Goal: Obtain resource: Obtain resource

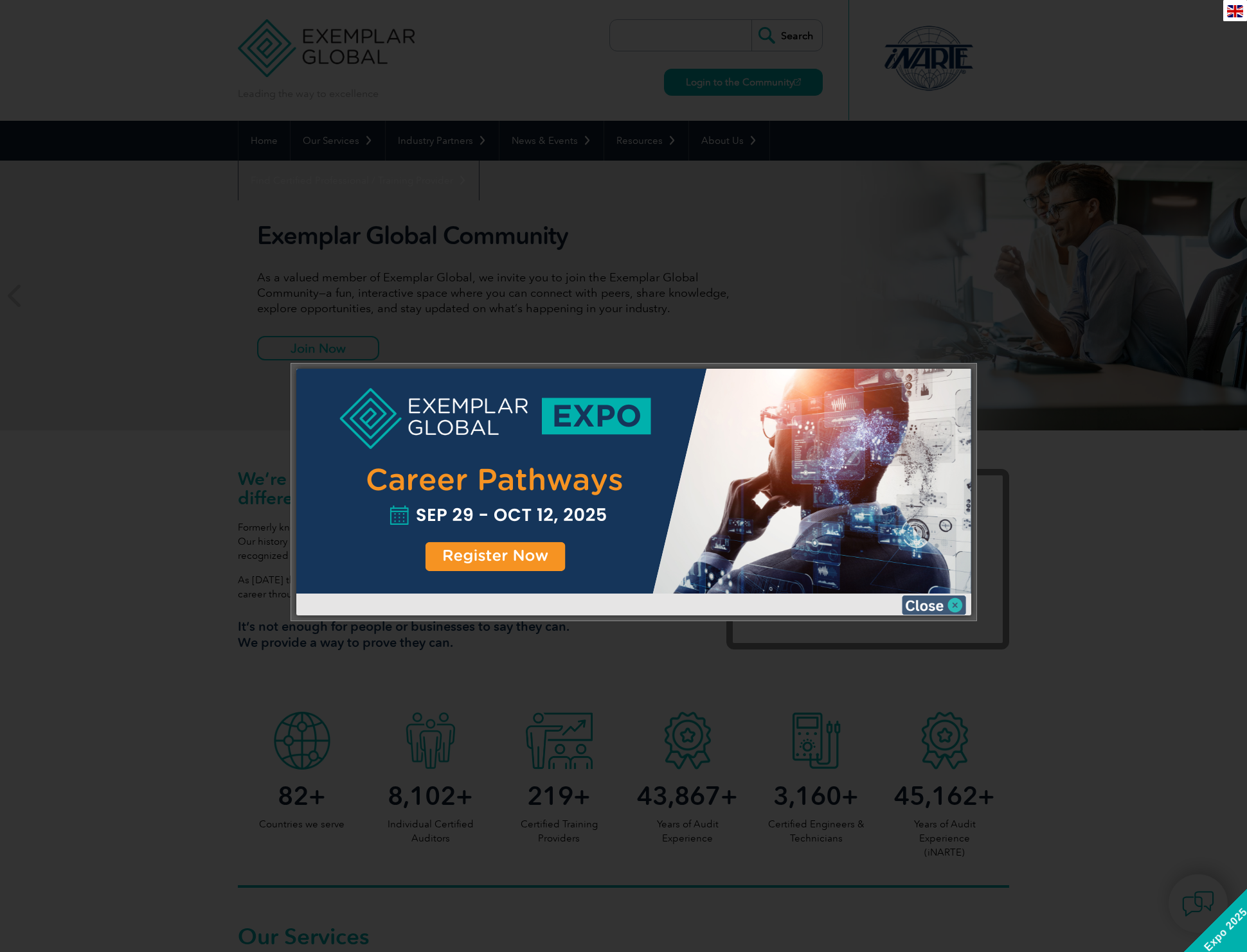
click at [951, 602] on img at bounding box center [934, 605] width 64 height 19
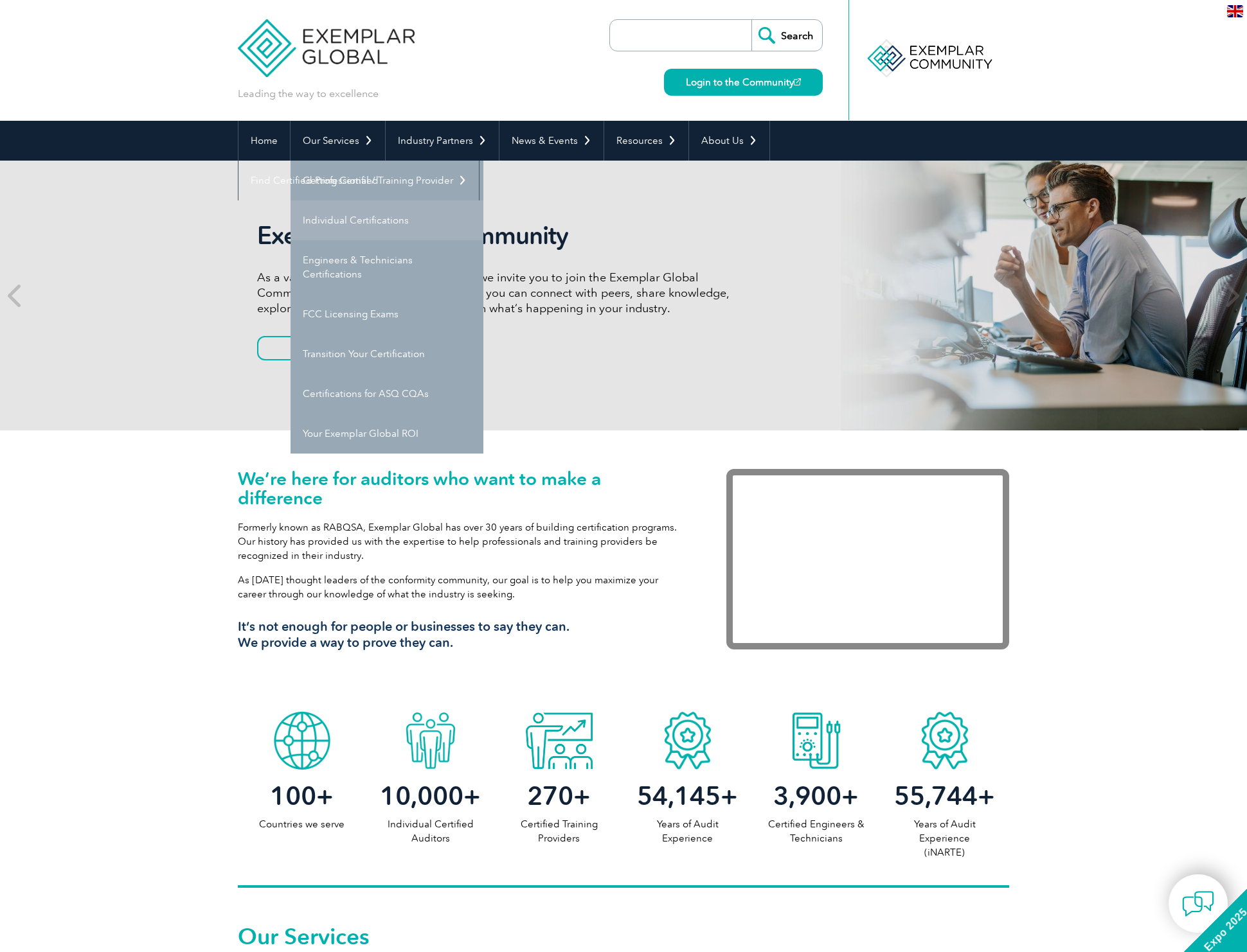
click at [339, 222] on link "Individual Certifications" at bounding box center [386, 220] width 193 height 39
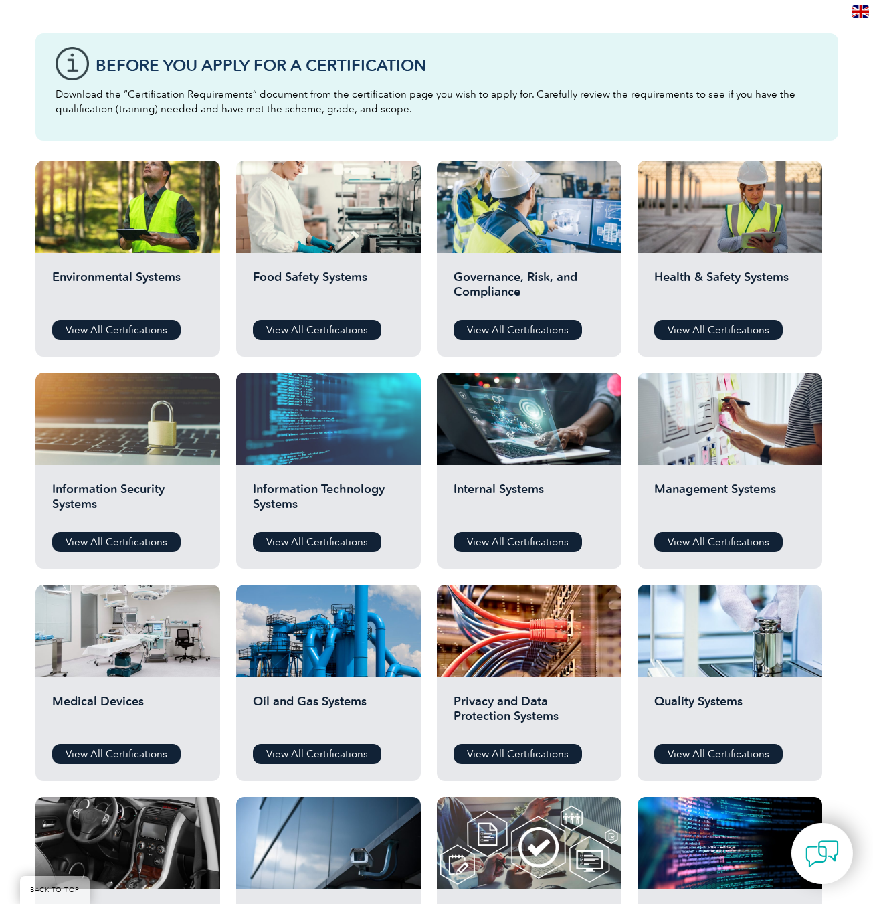
scroll to position [347, 0]
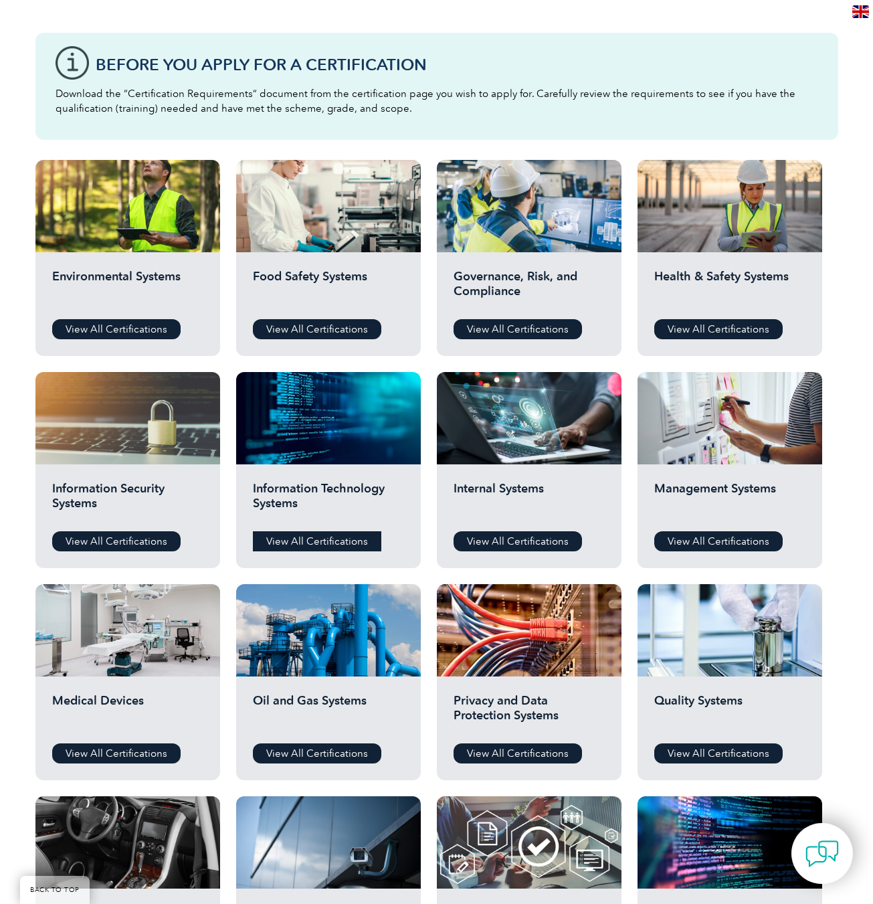
click at [314, 542] on link "View All Certifications" at bounding box center [317, 541] width 128 height 20
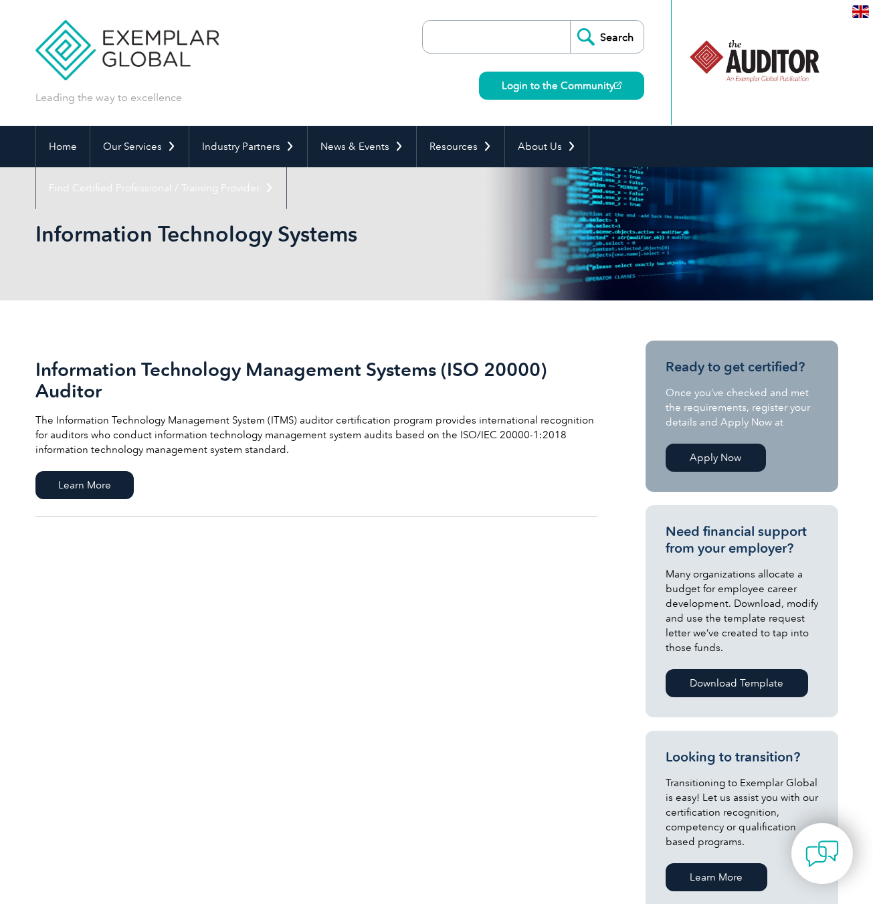
click at [494, 374] on h2 "Information Technology Management Systems (ISO 20000) Auditor" at bounding box center [316, 380] width 562 height 43
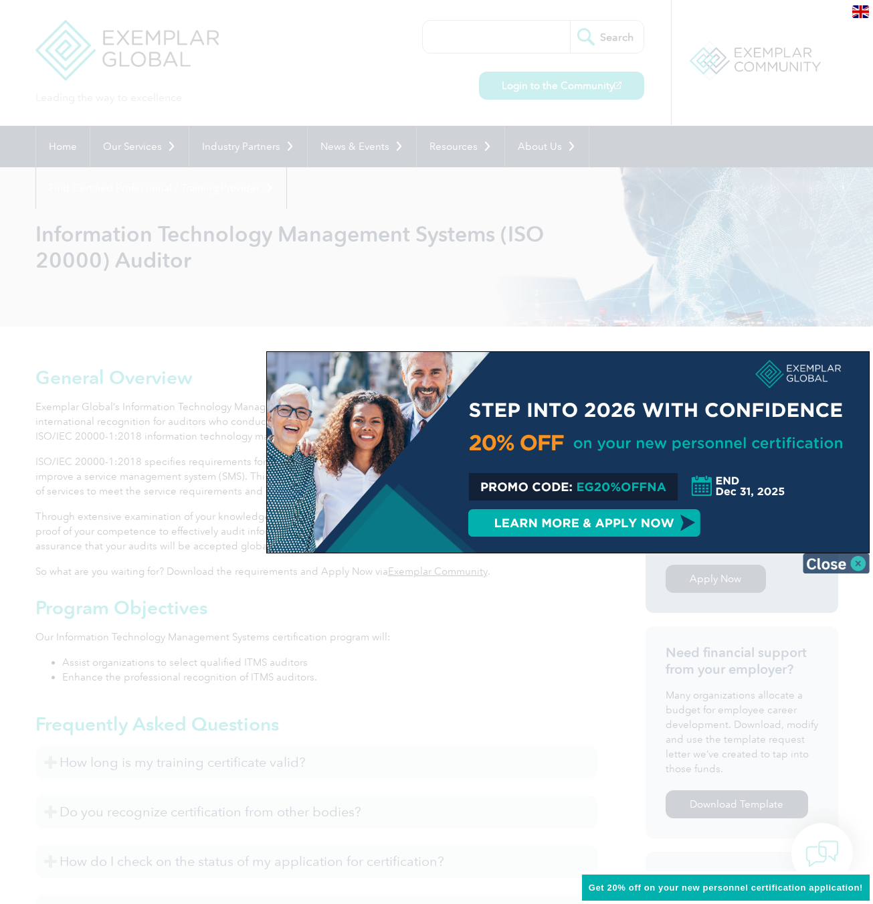
click at [839, 557] on img at bounding box center [836, 563] width 67 height 20
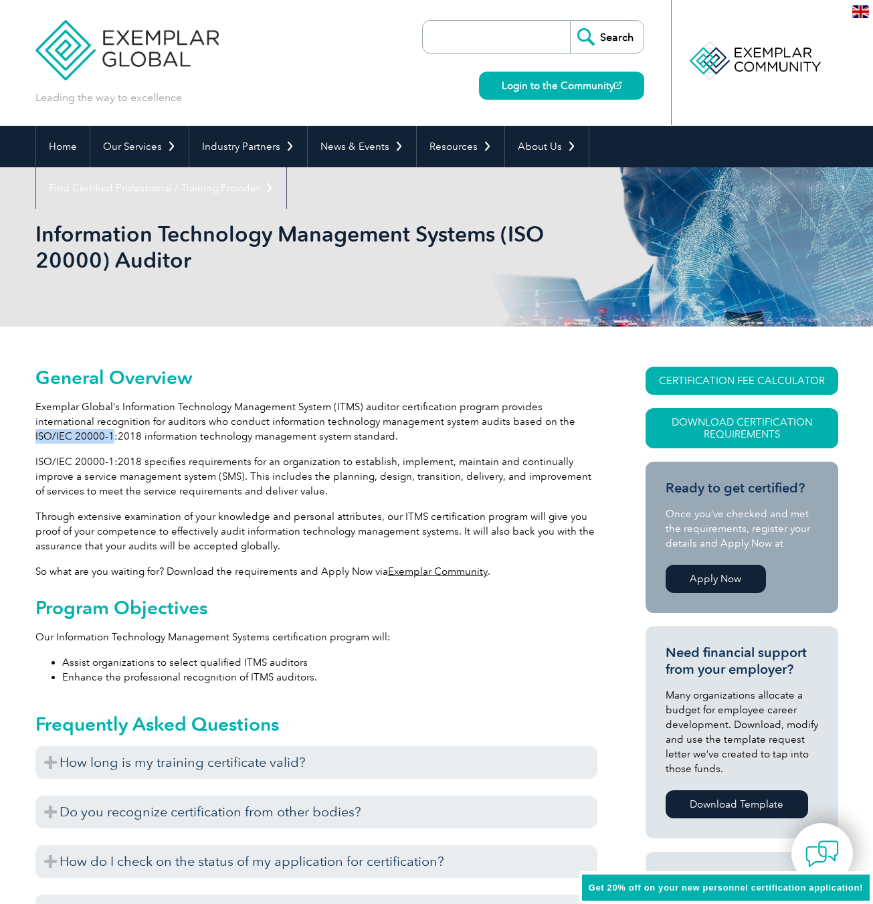
drag, startPoint x: 507, startPoint y: 419, endPoint x: 40, endPoint y: 433, distance: 467.1
click at [40, 433] on p "Exemplar Global’s Information Technology Management System (ITMS) auditor certi…" at bounding box center [316, 421] width 562 height 44
copy p "ISO/IEC 20000-1"
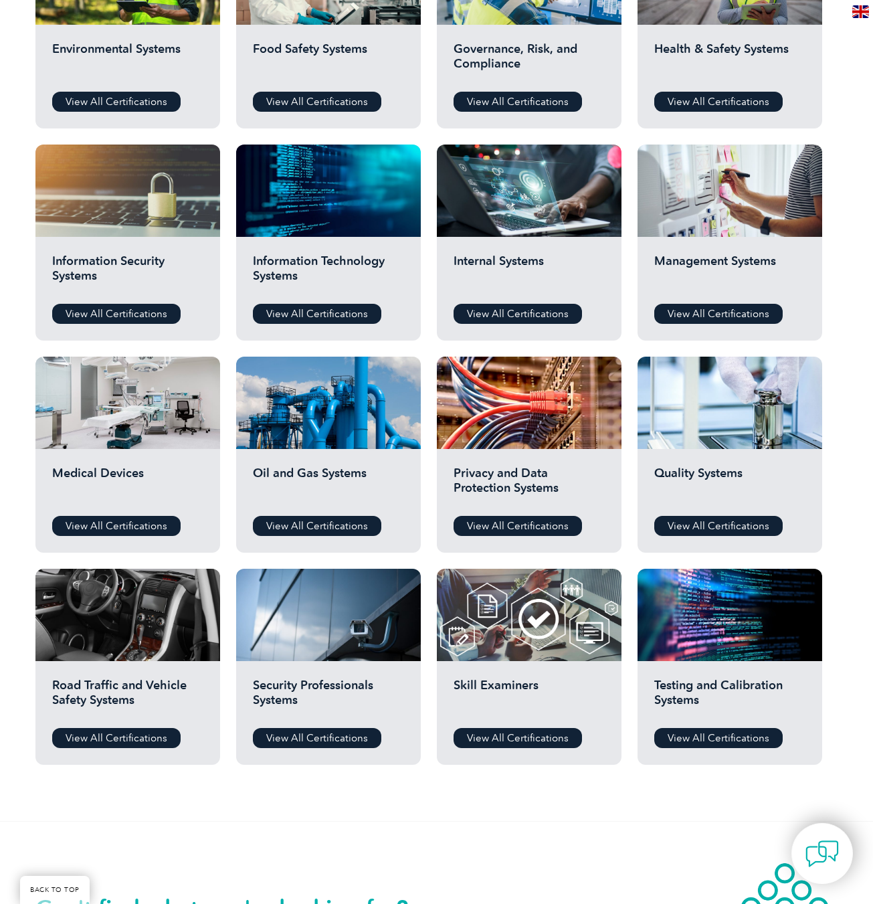
scroll to position [575, 0]
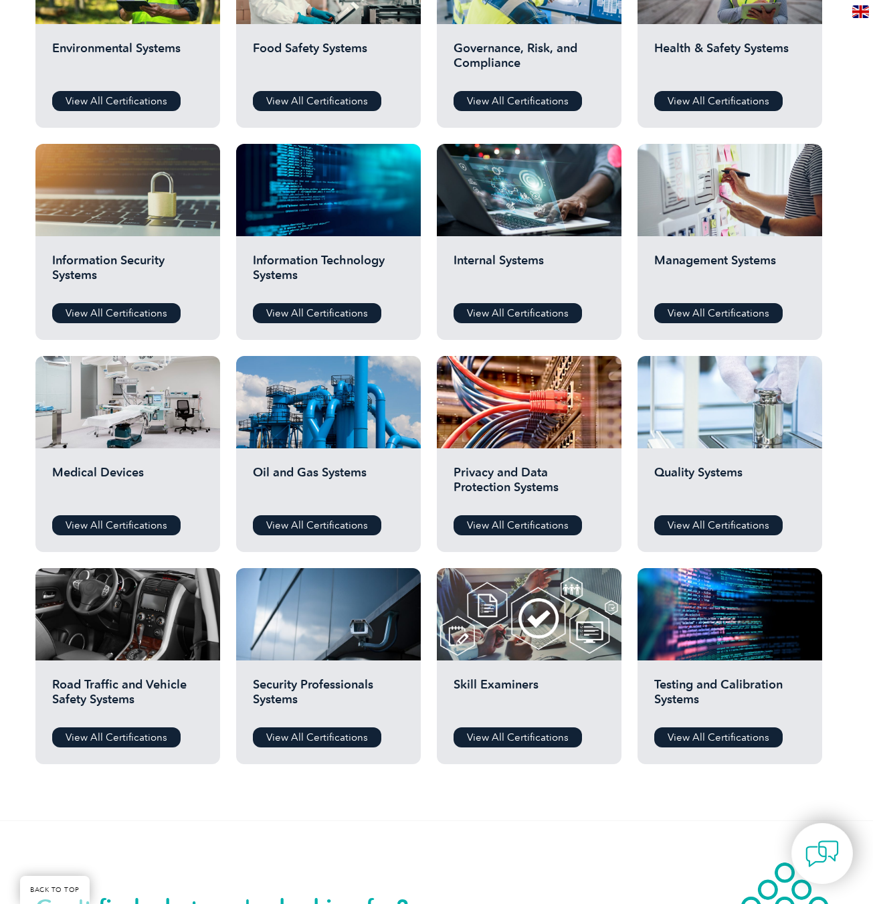
drag, startPoint x: 719, startPoint y: 416, endPoint x: 694, endPoint y: 413, distance: 25.0
click at [718, 416] on div at bounding box center [730, 402] width 185 height 92
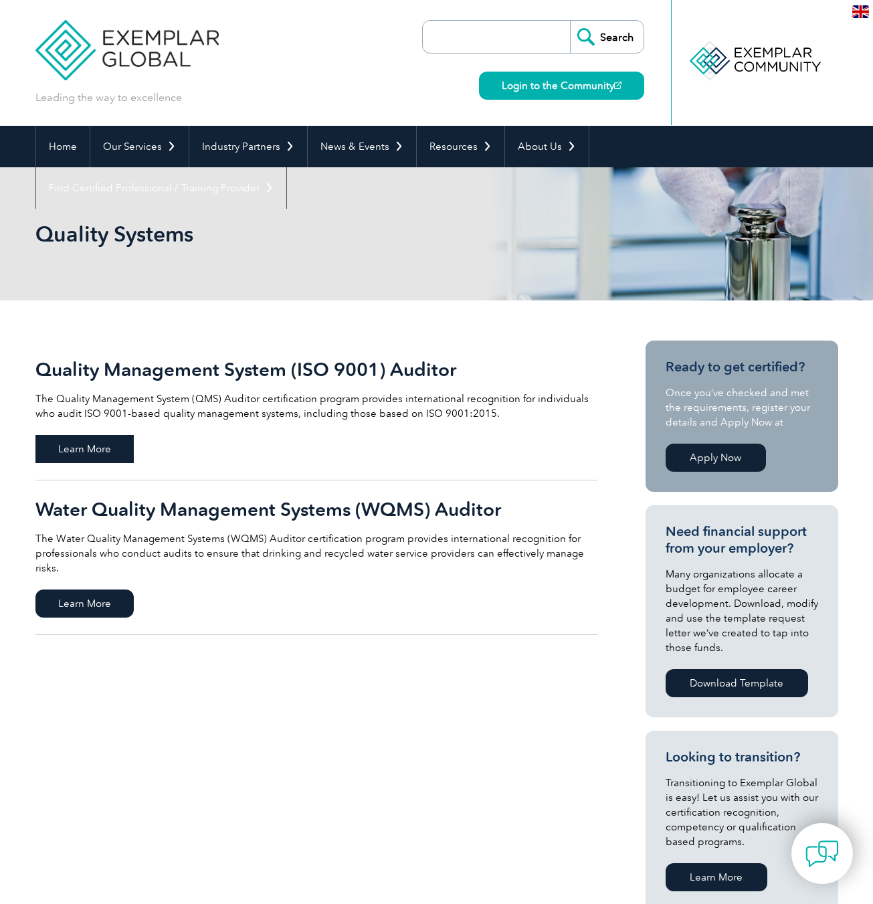
click at [102, 447] on span "Learn More" at bounding box center [84, 449] width 98 height 28
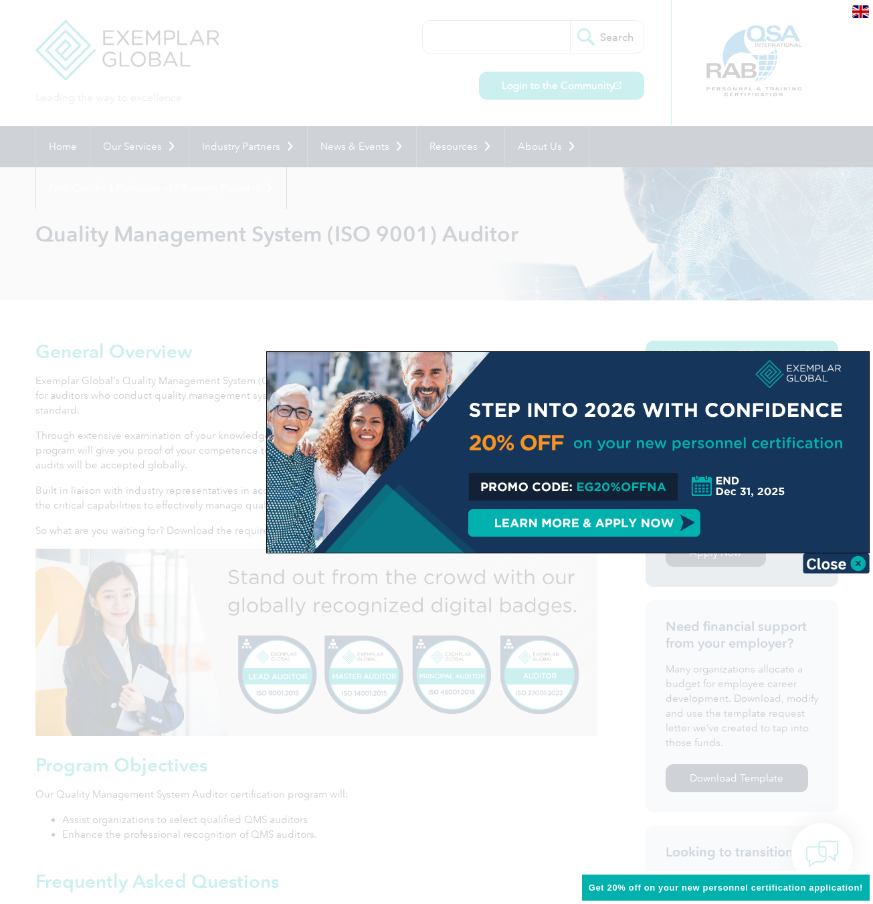
click at [826, 564] on img at bounding box center [836, 563] width 67 height 20
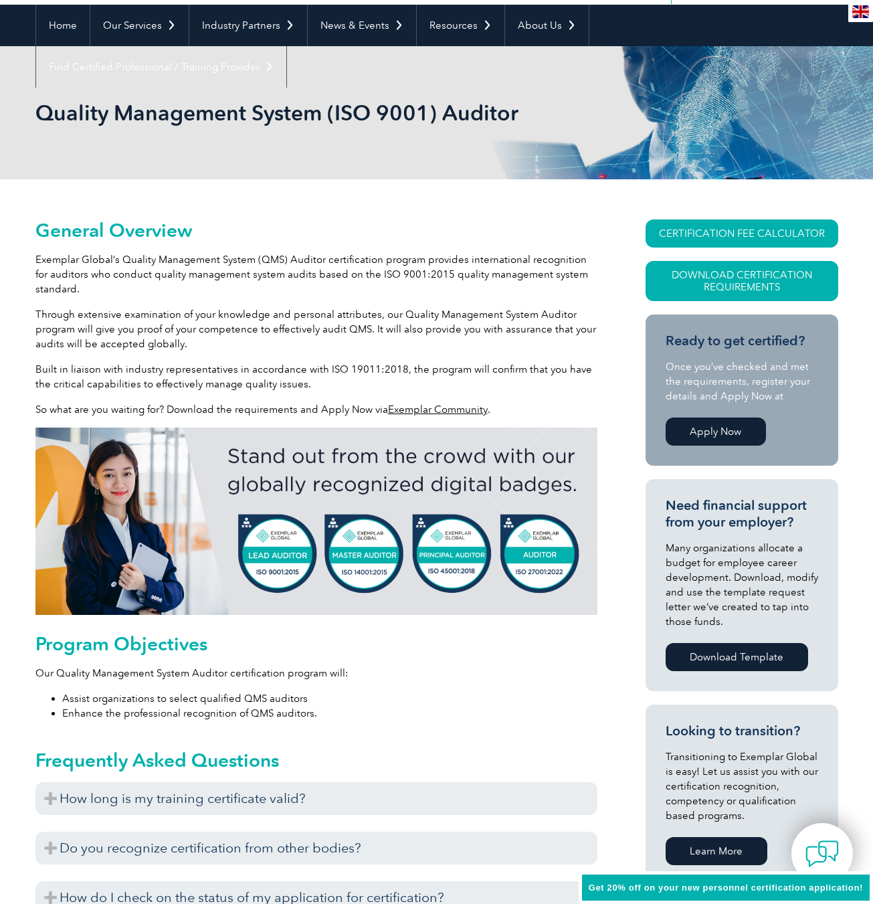
scroll to position [122, 0]
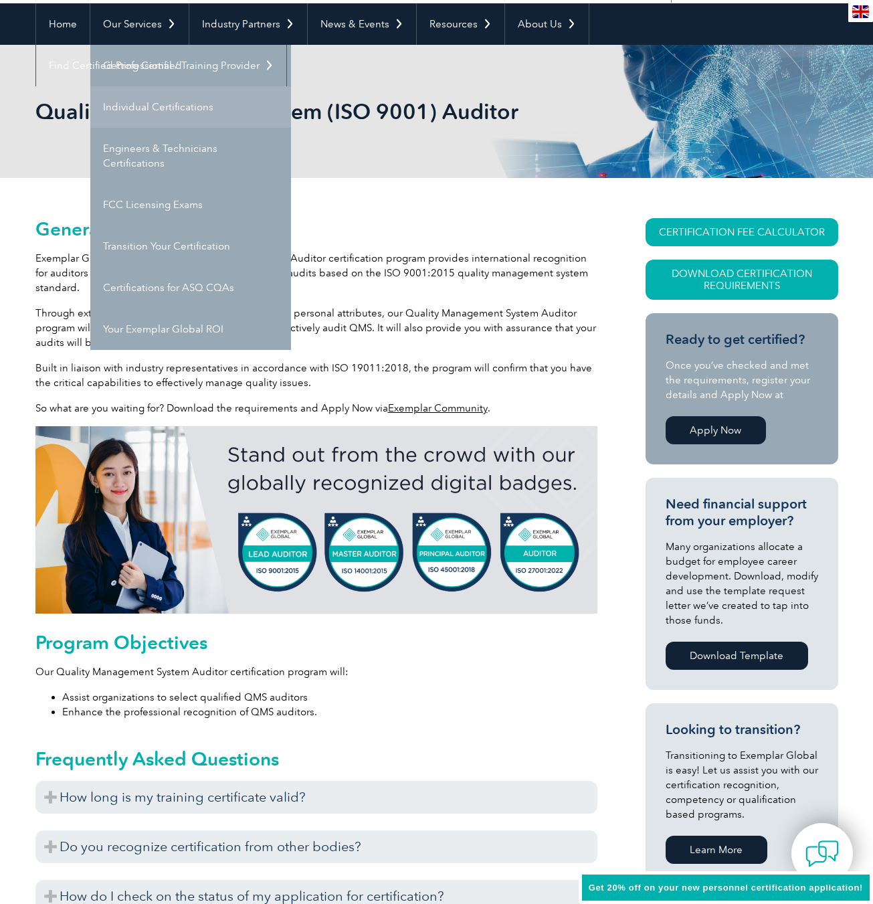
click at [152, 105] on link "Individual Certifications" at bounding box center [190, 106] width 201 height 41
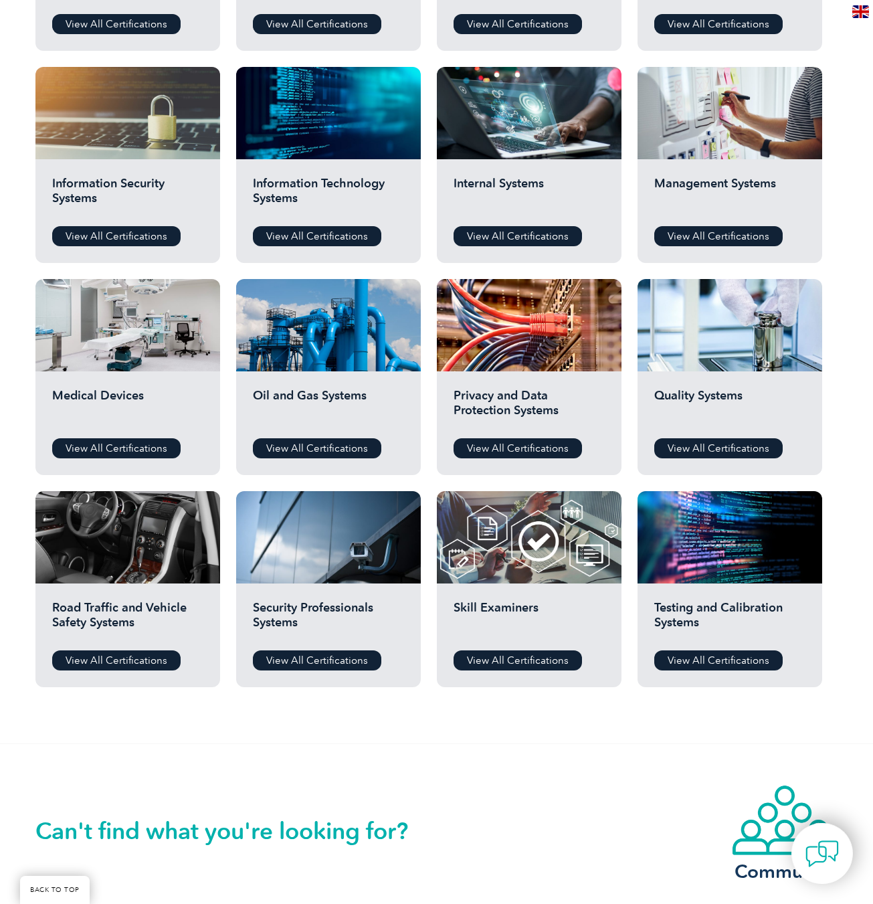
scroll to position [652, 0]
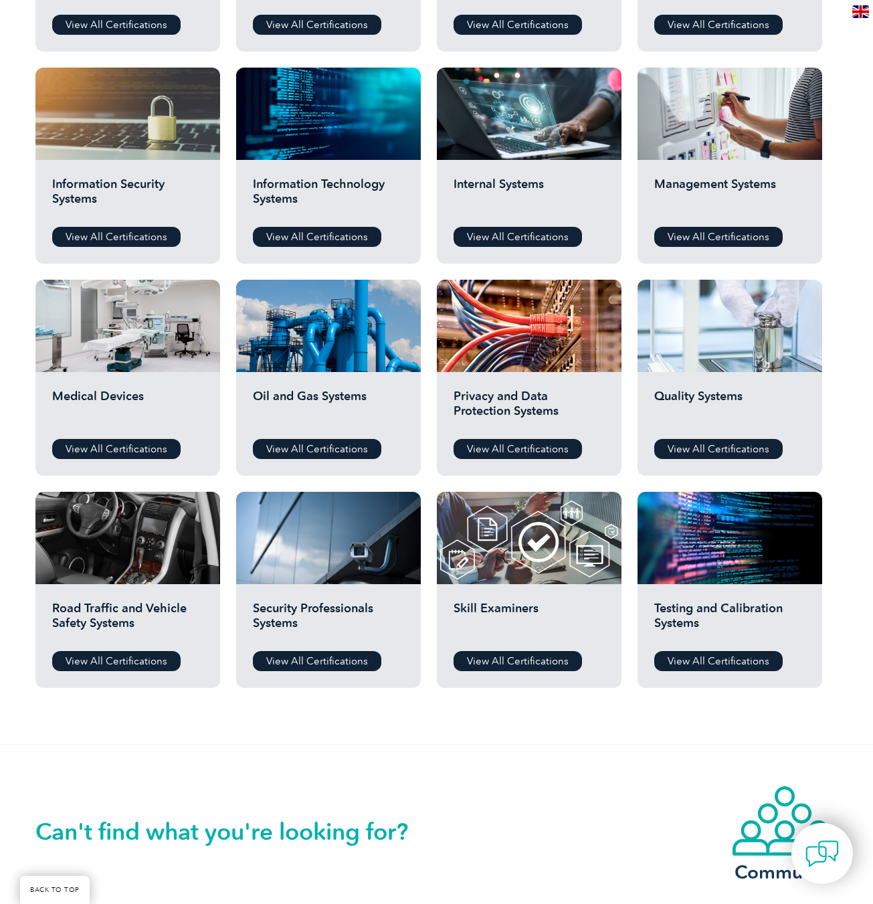
click at [714, 320] on div at bounding box center [730, 326] width 185 height 92
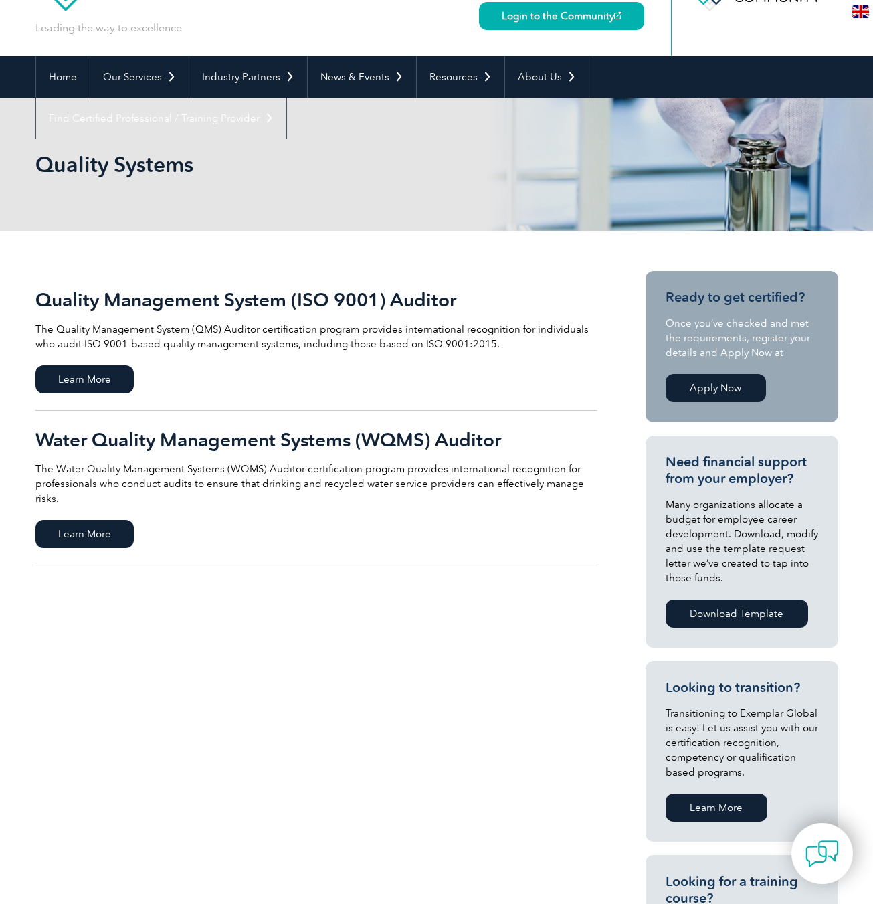
scroll to position [63, 0]
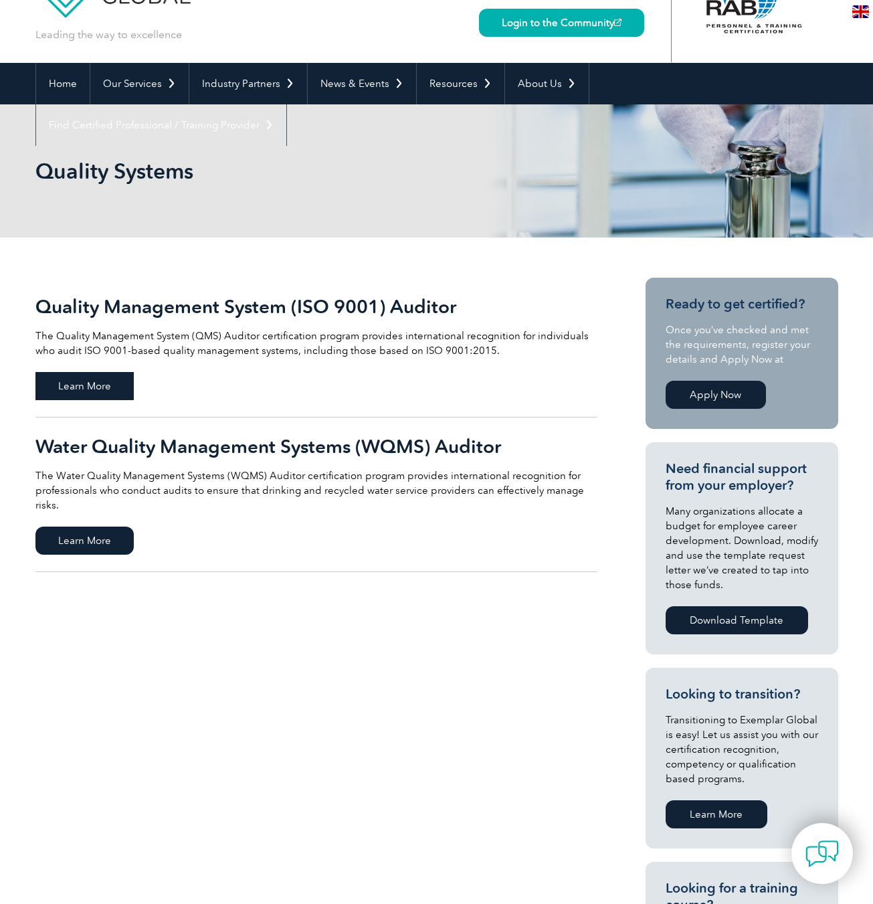
click at [95, 376] on span "Learn More" at bounding box center [84, 386] width 98 height 28
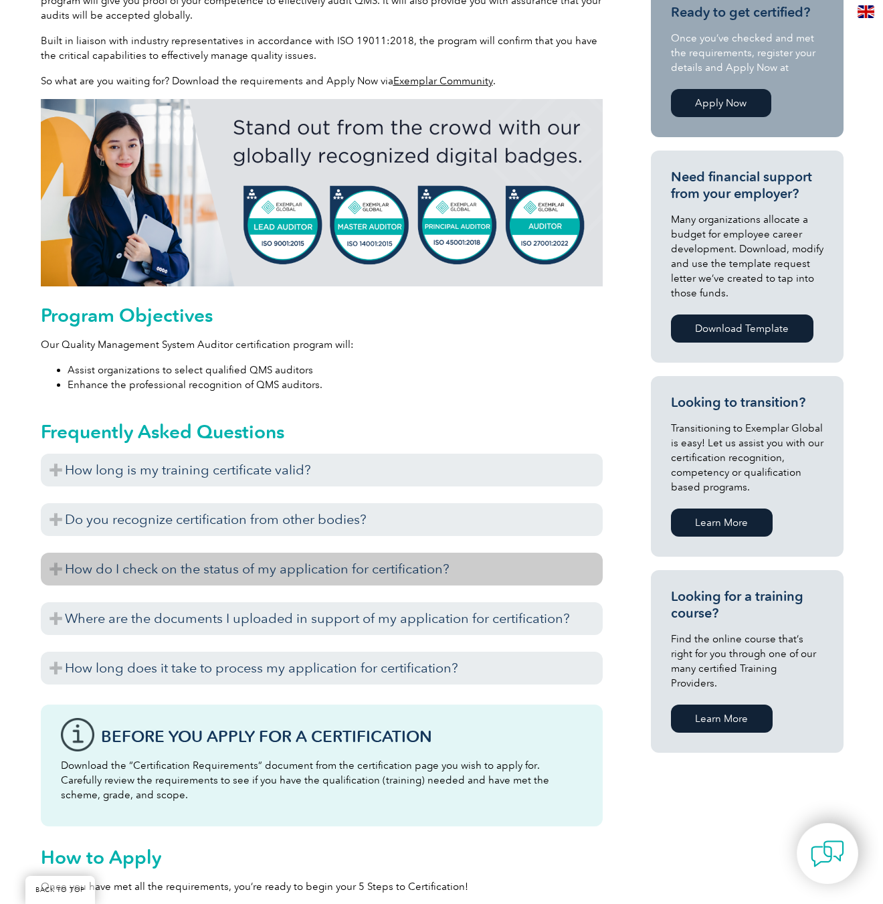
scroll to position [262, 0]
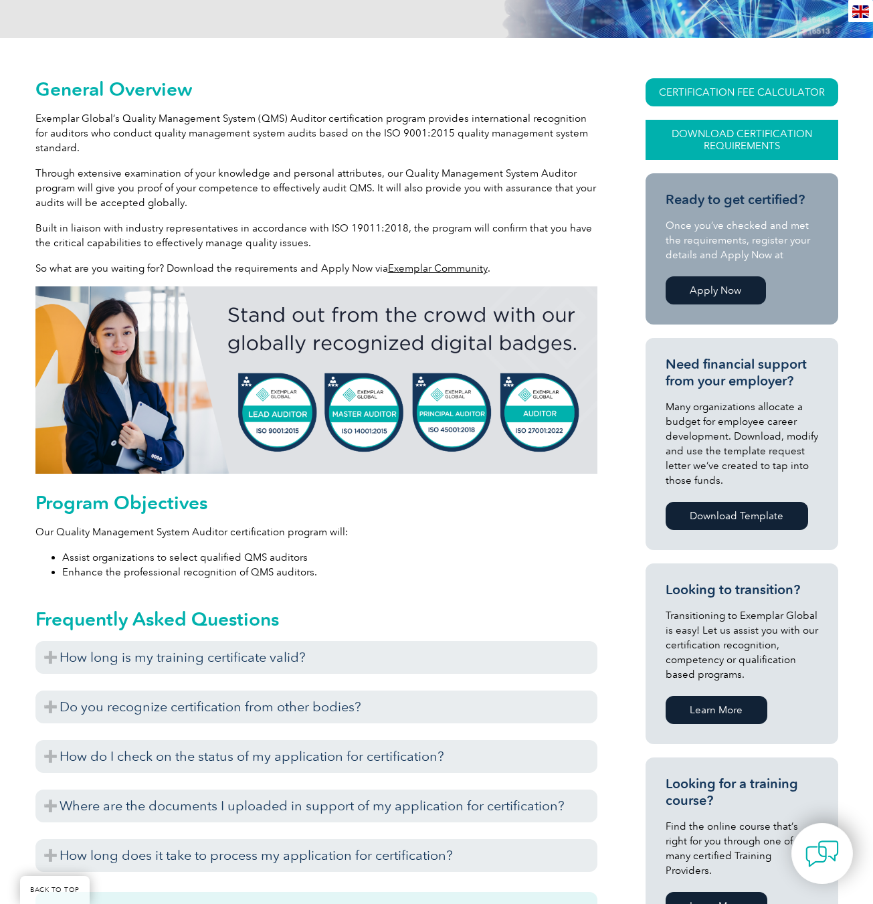
click at [742, 132] on link "Download Certification Requirements" at bounding box center [742, 140] width 193 height 40
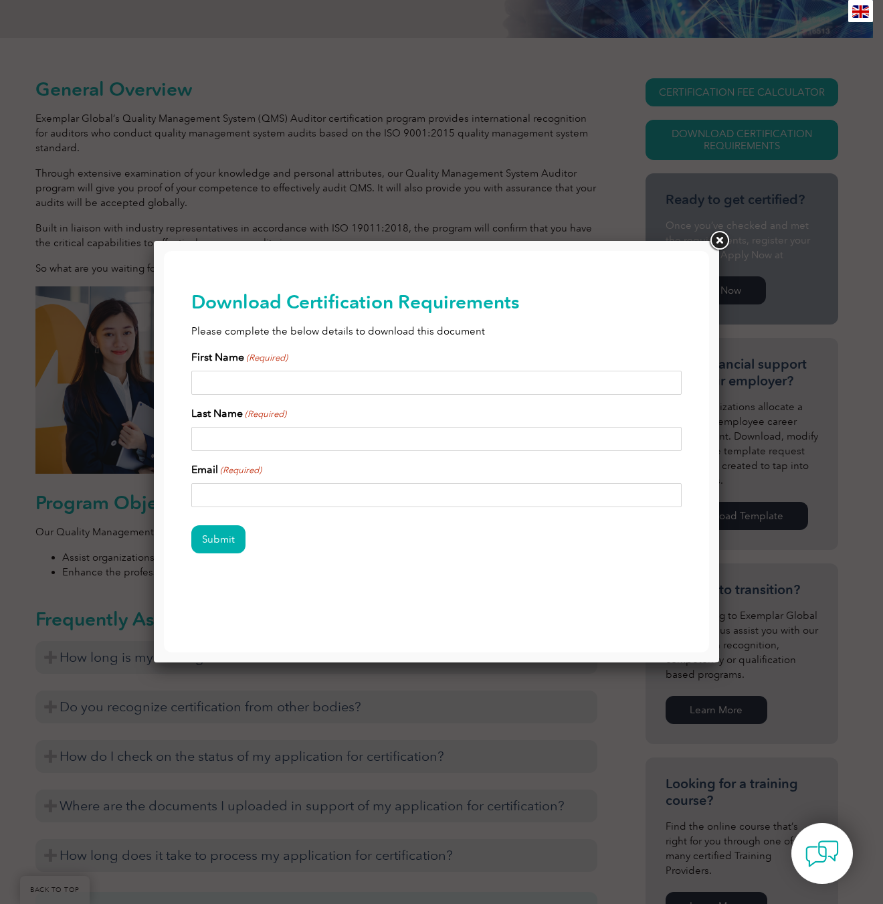
scroll to position [0, 0]
drag, startPoint x: 230, startPoint y: 386, endPoint x: 249, endPoint y: 382, distance: 19.2
type input "Adam"
type input "Maxwell"
type input "amaxwell@exemplarglobal.org"
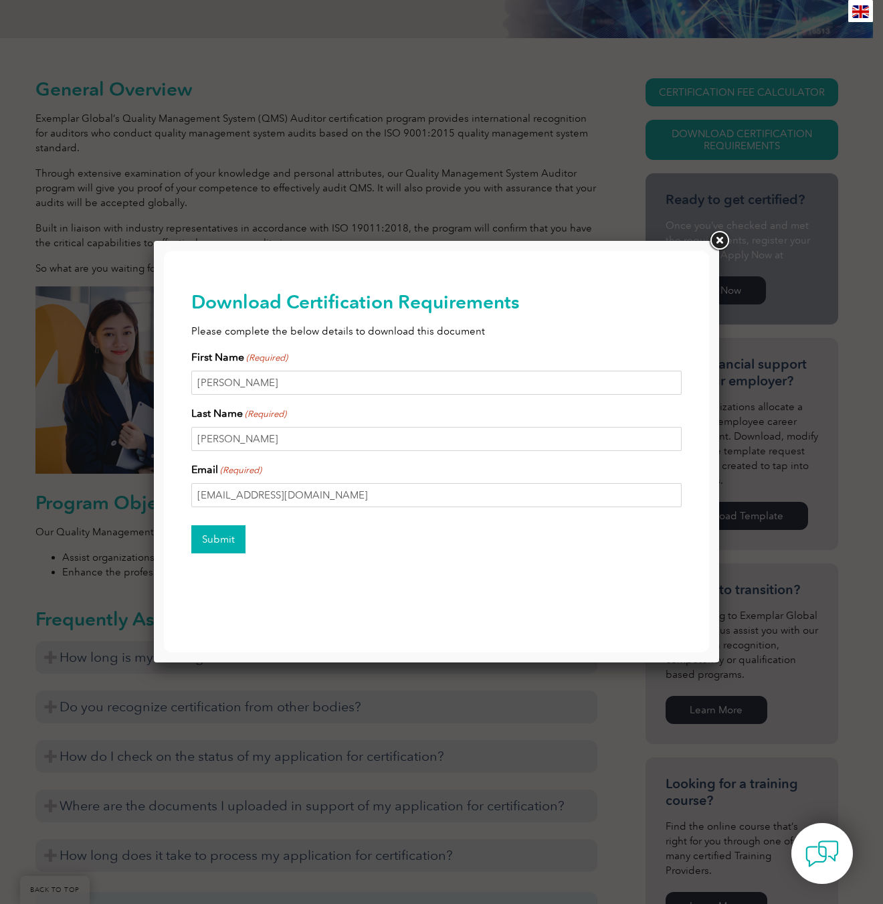
click at [213, 537] on input "Submit" at bounding box center [218, 539] width 54 height 28
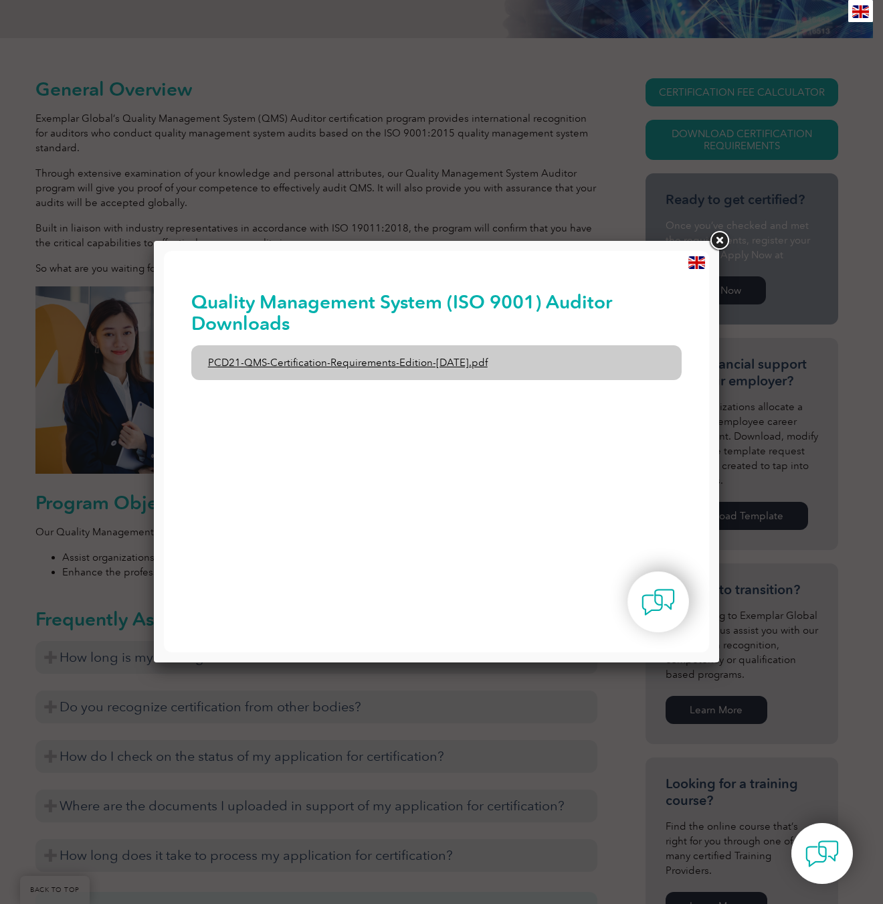
click at [347, 363] on link "PCD21-QMS-Certification-Requirements-Edition-2-April-2022.pdf" at bounding box center [436, 362] width 491 height 35
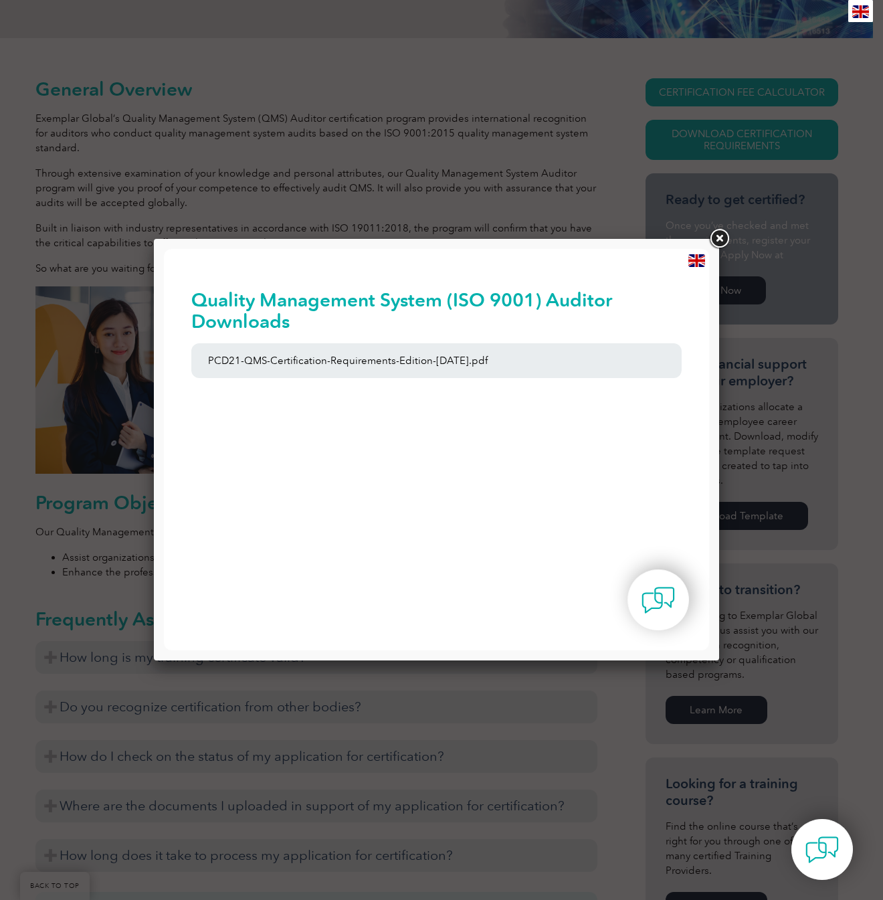
drag, startPoint x: 719, startPoint y: 235, endPoint x: 718, endPoint y: 175, distance: 60.9
click at [719, 235] on link at bounding box center [719, 239] width 24 height 24
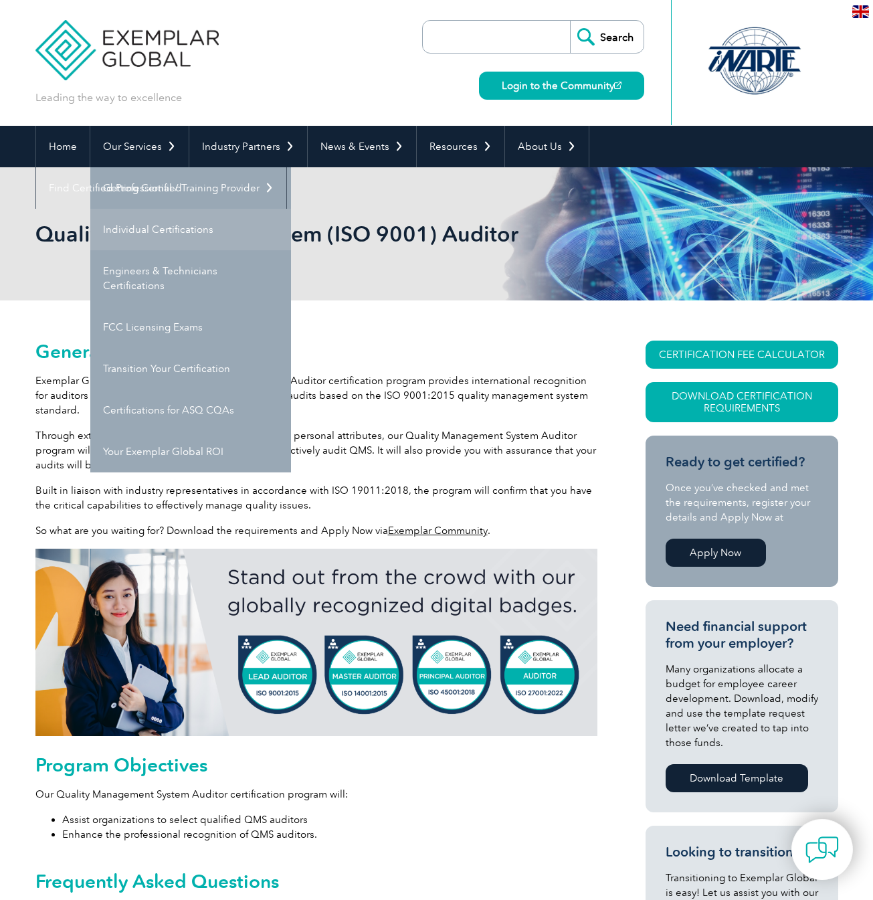
click at [144, 233] on link "Individual Certifications" at bounding box center [190, 229] width 201 height 41
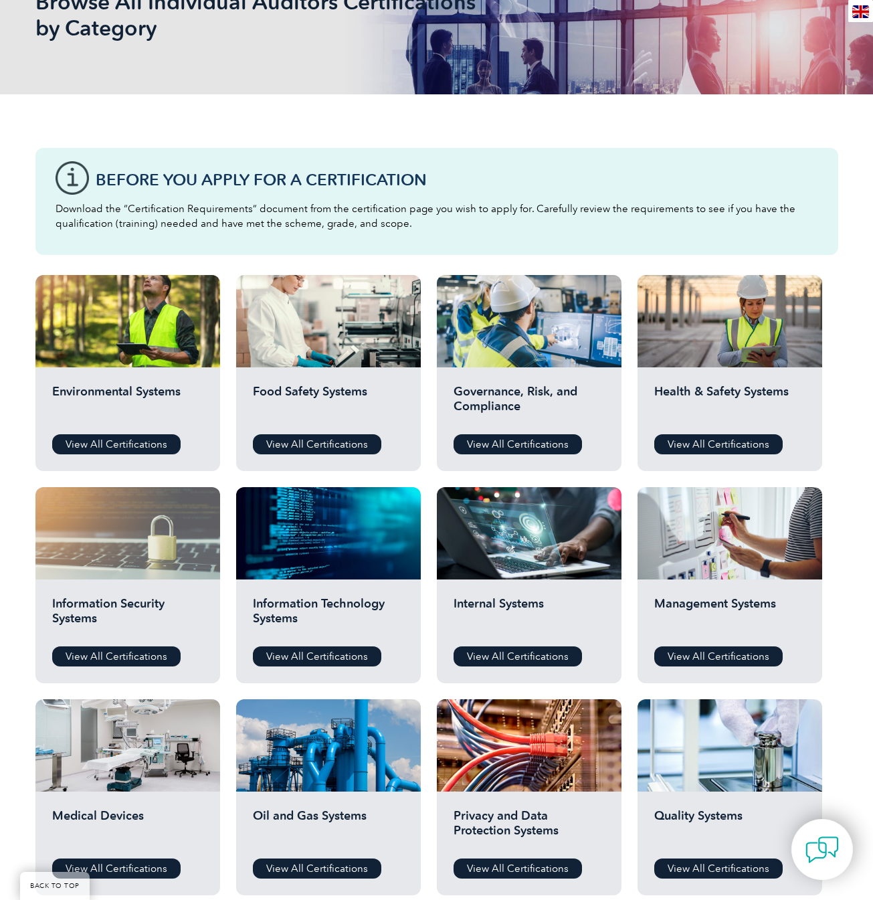
scroll to position [314, 0]
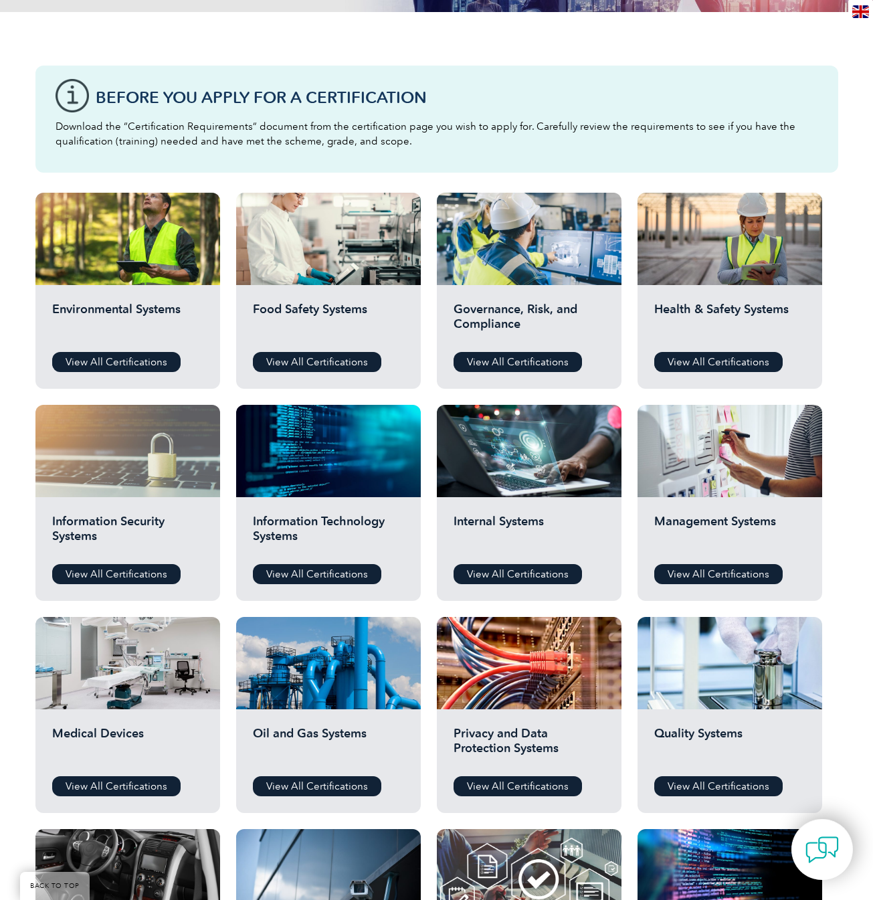
click at [100, 481] on div at bounding box center [127, 451] width 185 height 92
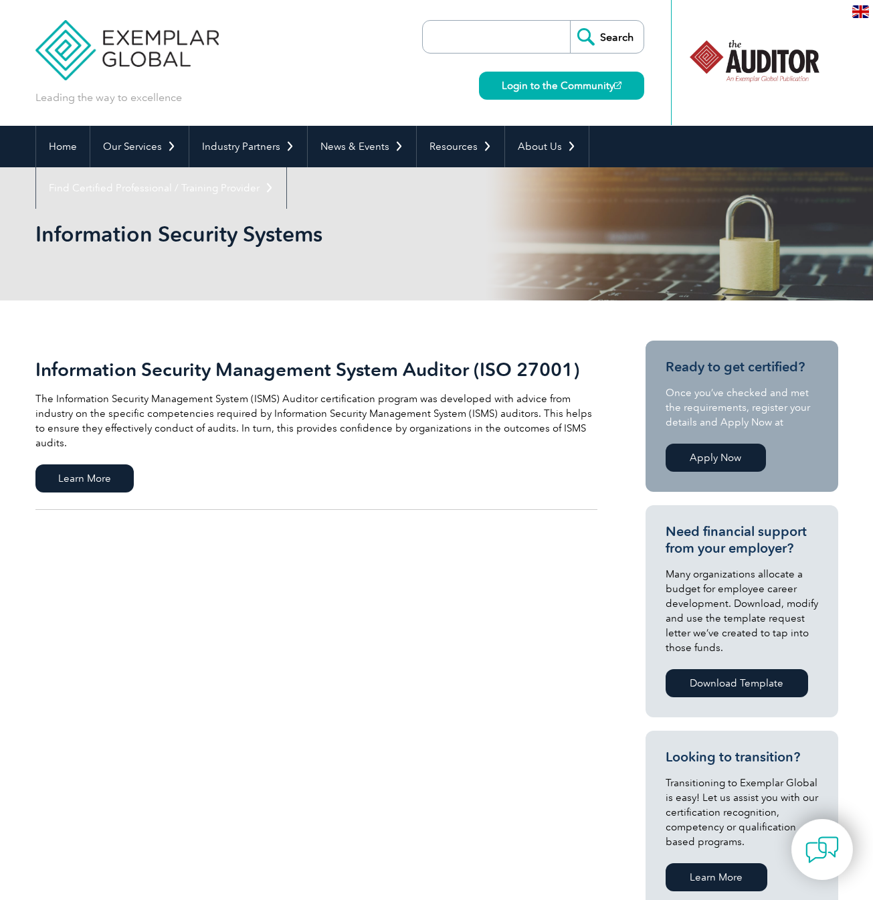
click at [302, 371] on h2 "Information Security Management System Auditor (ISO 27001)" at bounding box center [316, 369] width 562 height 21
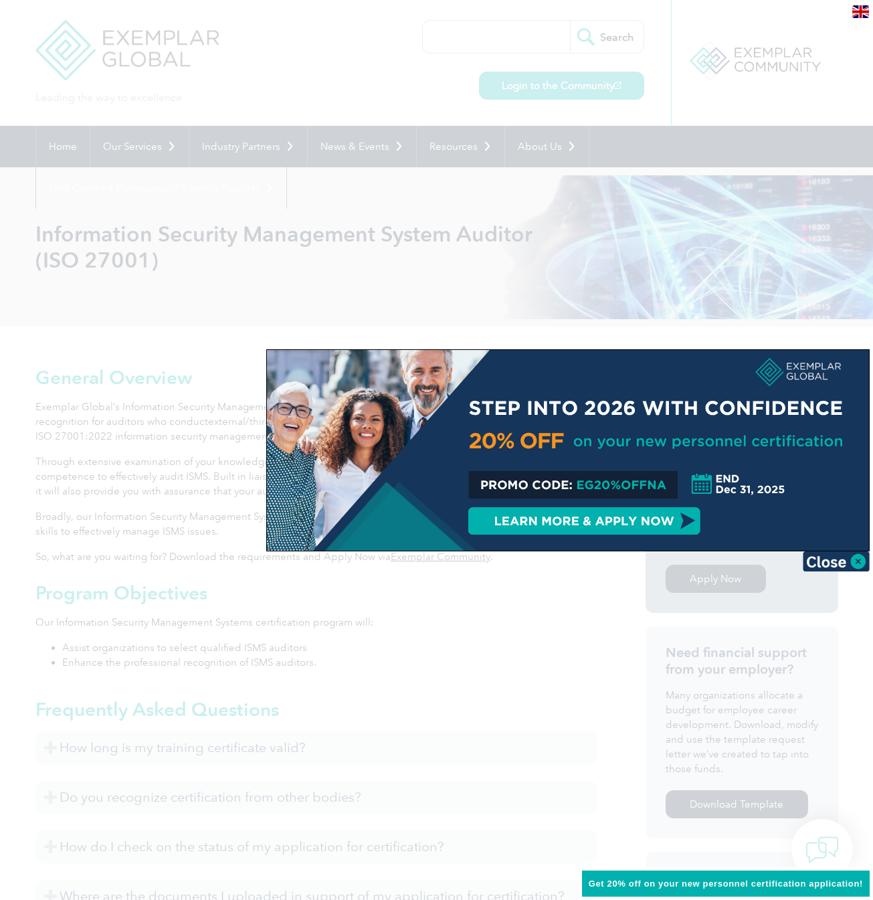
click at [819, 565] on img at bounding box center [836, 561] width 67 height 20
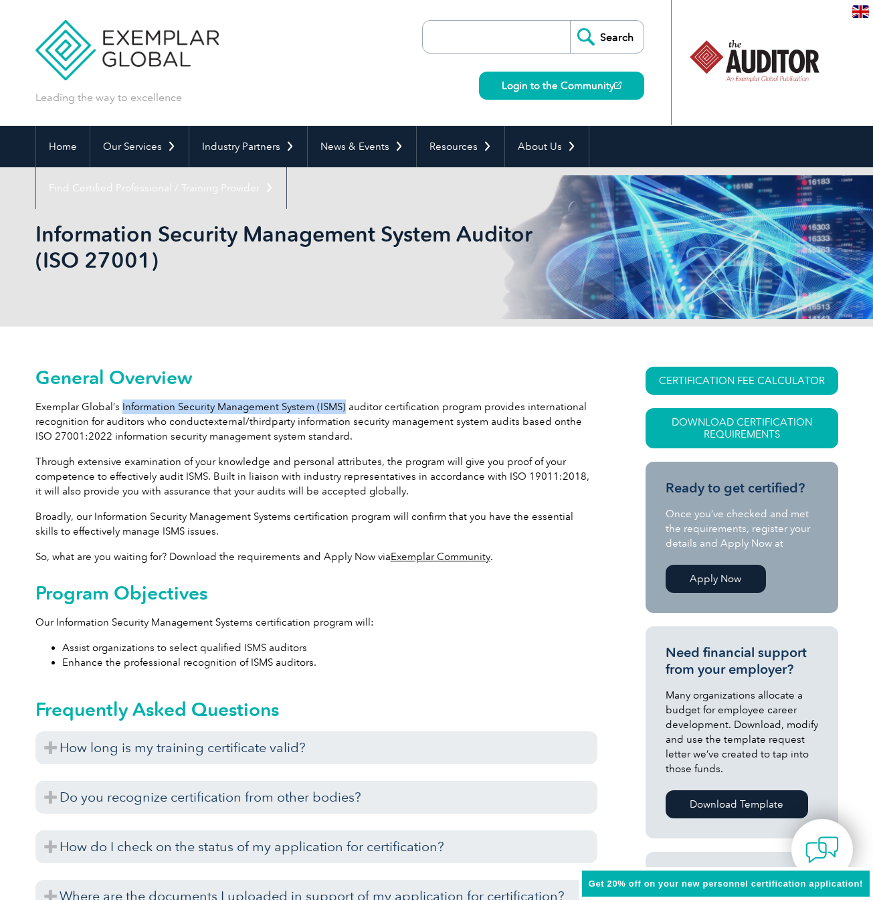
drag, startPoint x: 120, startPoint y: 406, endPoint x: 339, endPoint y: 407, distance: 218.8
click at [342, 408] on p "Exemplar Global’s Information Security Management System (ISMS) auditor certifi…" at bounding box center [316, 421] width 562 height 44
copy p "Information Security Management System (ISMS)"
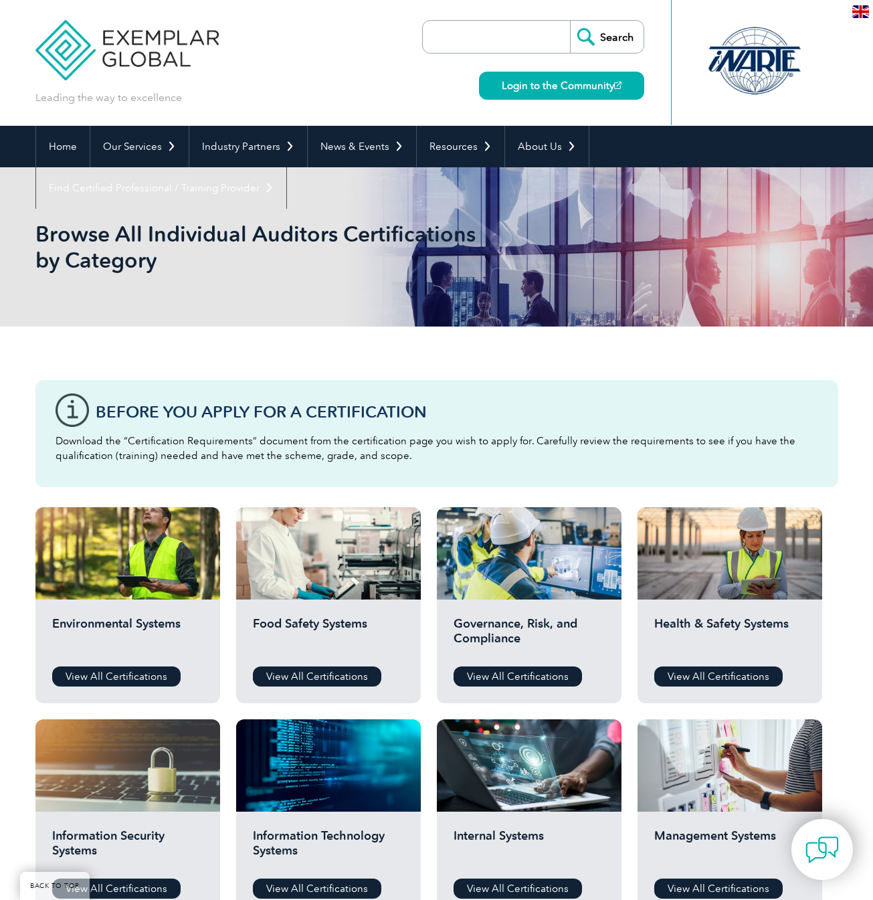
scroll to position [314, 0]
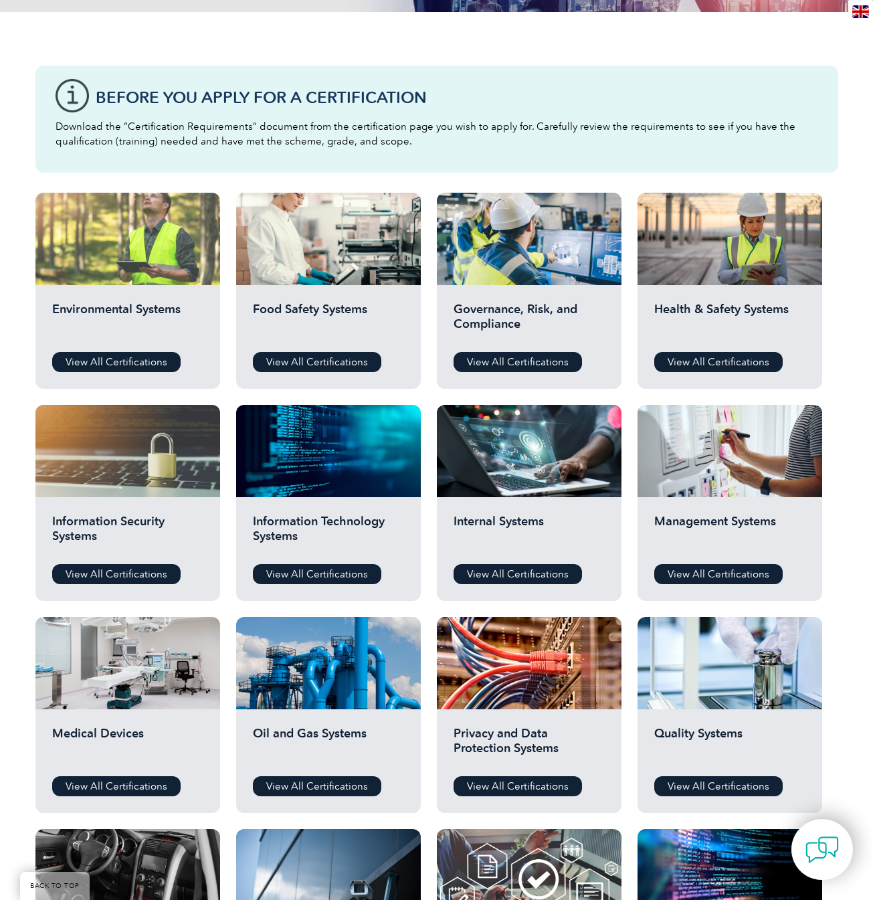
click at [107, 247] on div at bounding box center [127, 239] width 185 height 92
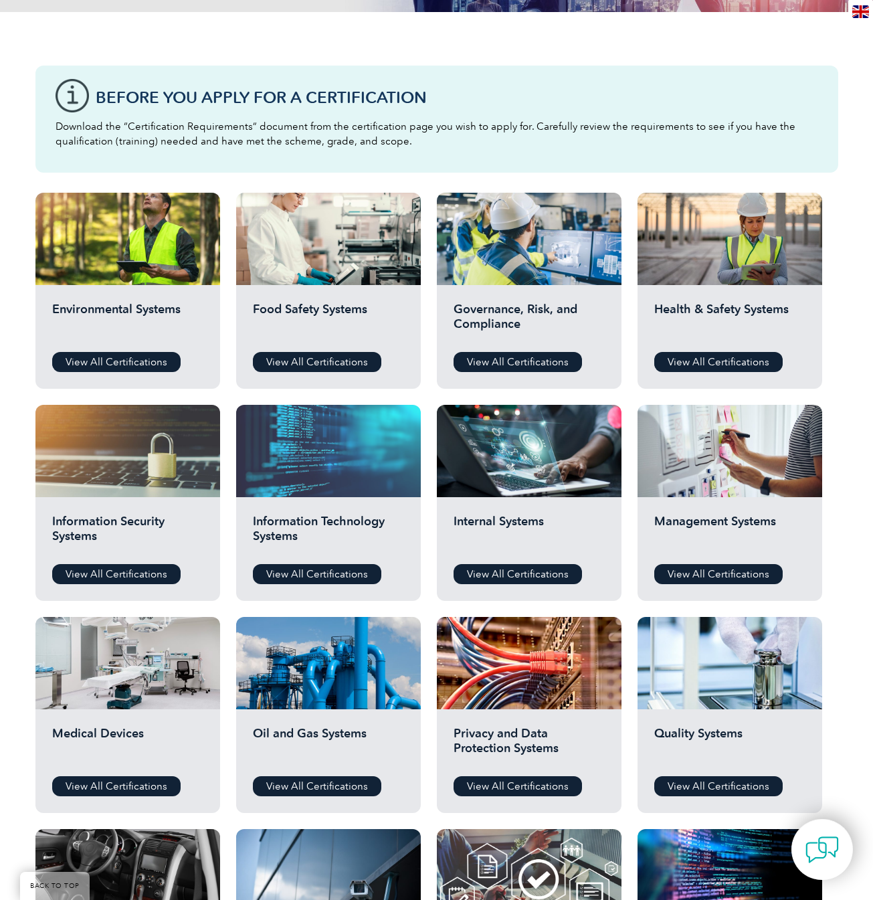
click at [301, 462] on div at bounding box center [328, 451] width 185 height 92
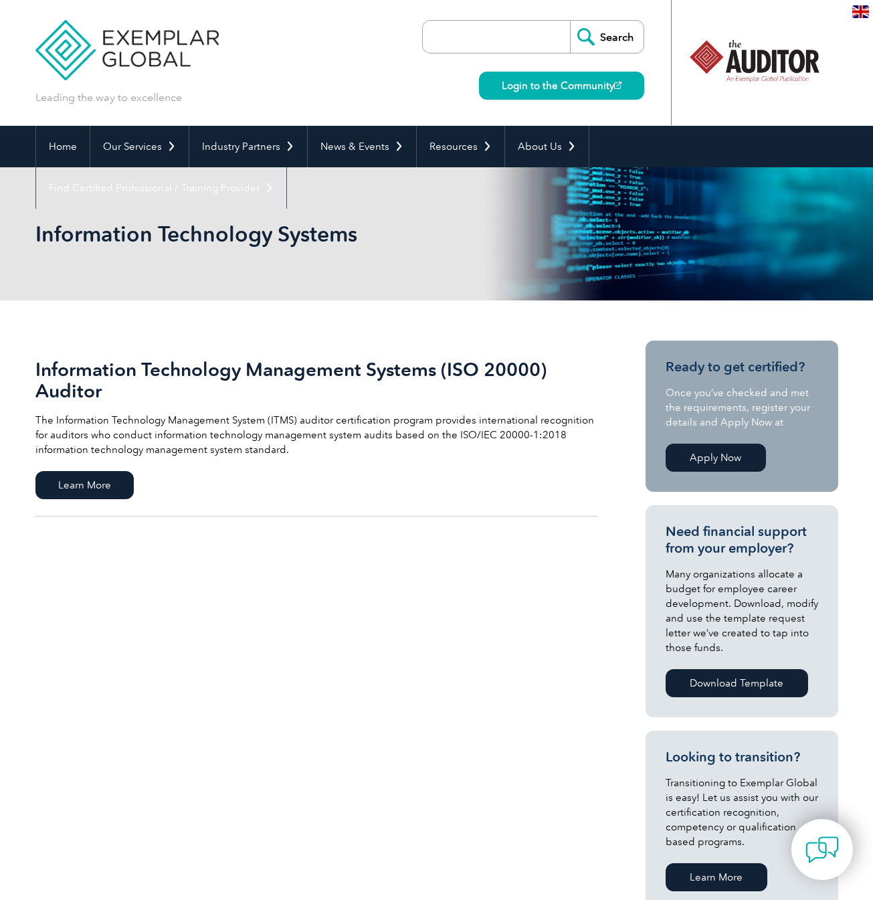
click at [113, 364] on h2 "Information Technology Management Systems (ISO 20000) Auditor" at bounding box center [316, 380] width 562 height 43
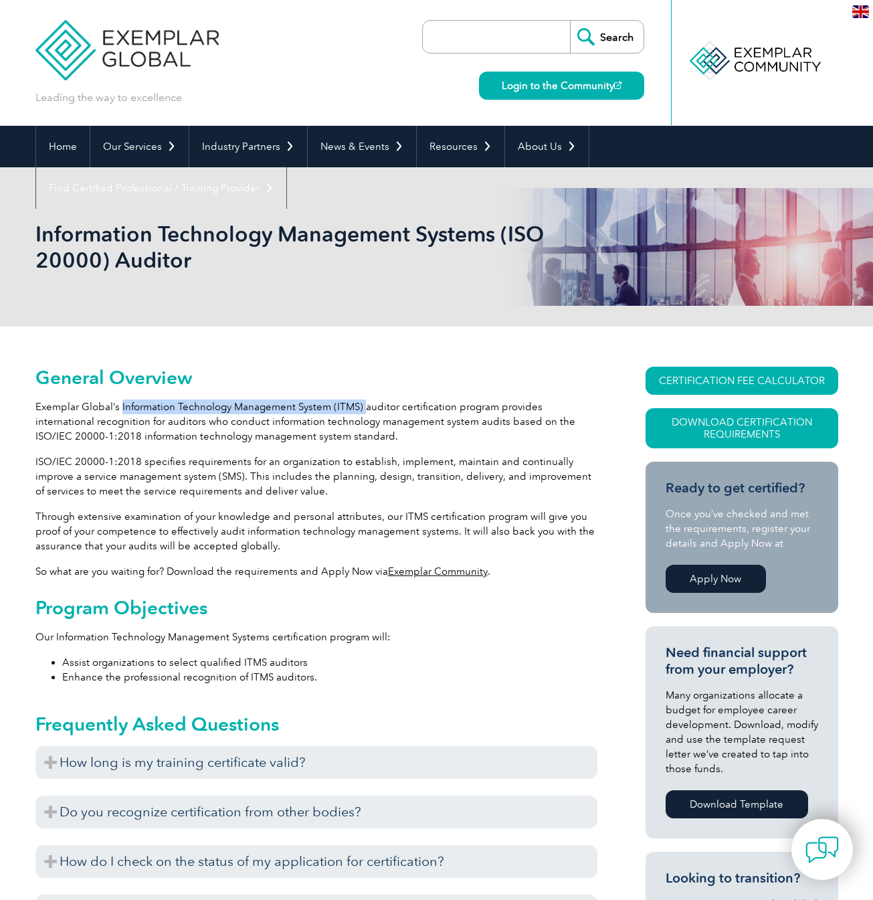
drag, startPoint x: 120, startPoint y: 407, endPoint x: 361, endPoint y: 403, distance: 240.9
click at [361, 404] on p "Exemplar Global’s Information Technology Management System (ITMS) auditor certi…" at bounding box center [316, 421] width 562 height 44
copy p "Information Technology Management System (ITMS)"
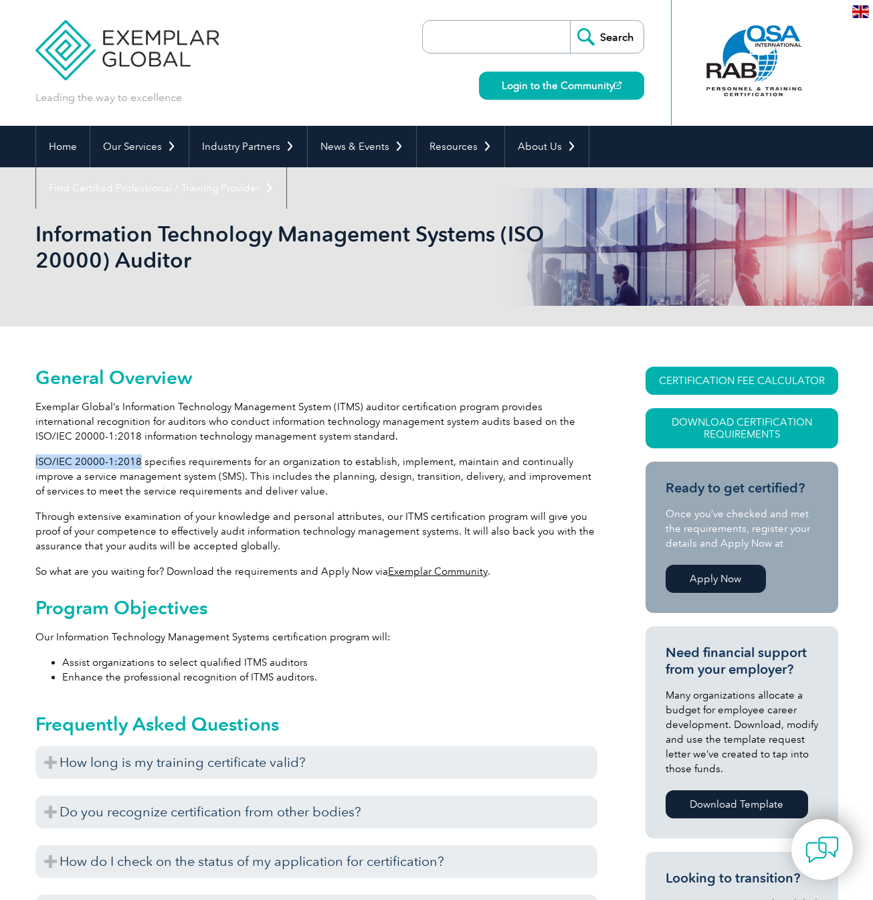
drag, startPoint x: 35, startPoint y: 462, endPoint x: 146, endPoint y: 478, distance: 112.3
click at [136, 458] on p "ISO/IEC 20000-1:2018 specifies requirements for an organization to establish, i…" at bounding box center [316, 476] width 562 height 44
copy p "ISO/IEC 20000-1:2018"
click at [359, 442] on p "Exemplar Global’s Information Technology Management System (ITMS) auditor certi…" at bounding box center [316, 421] width 562 height 44
